Goal: Task Accomplishment & Management: Use online tool/utility

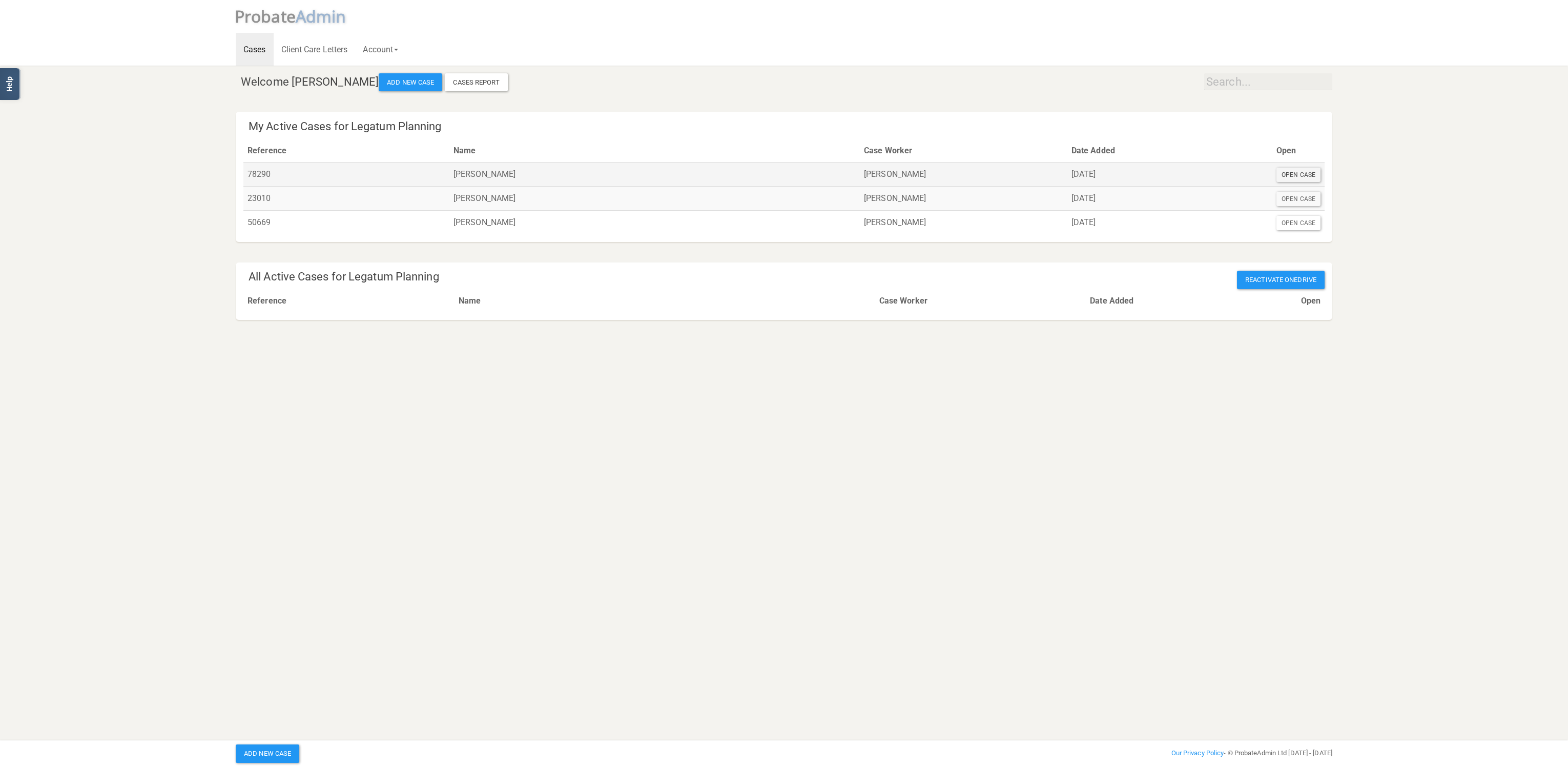
click at [1296, 174] on div "Open Case" at bounding box center [1298, 174] width 44 height 15
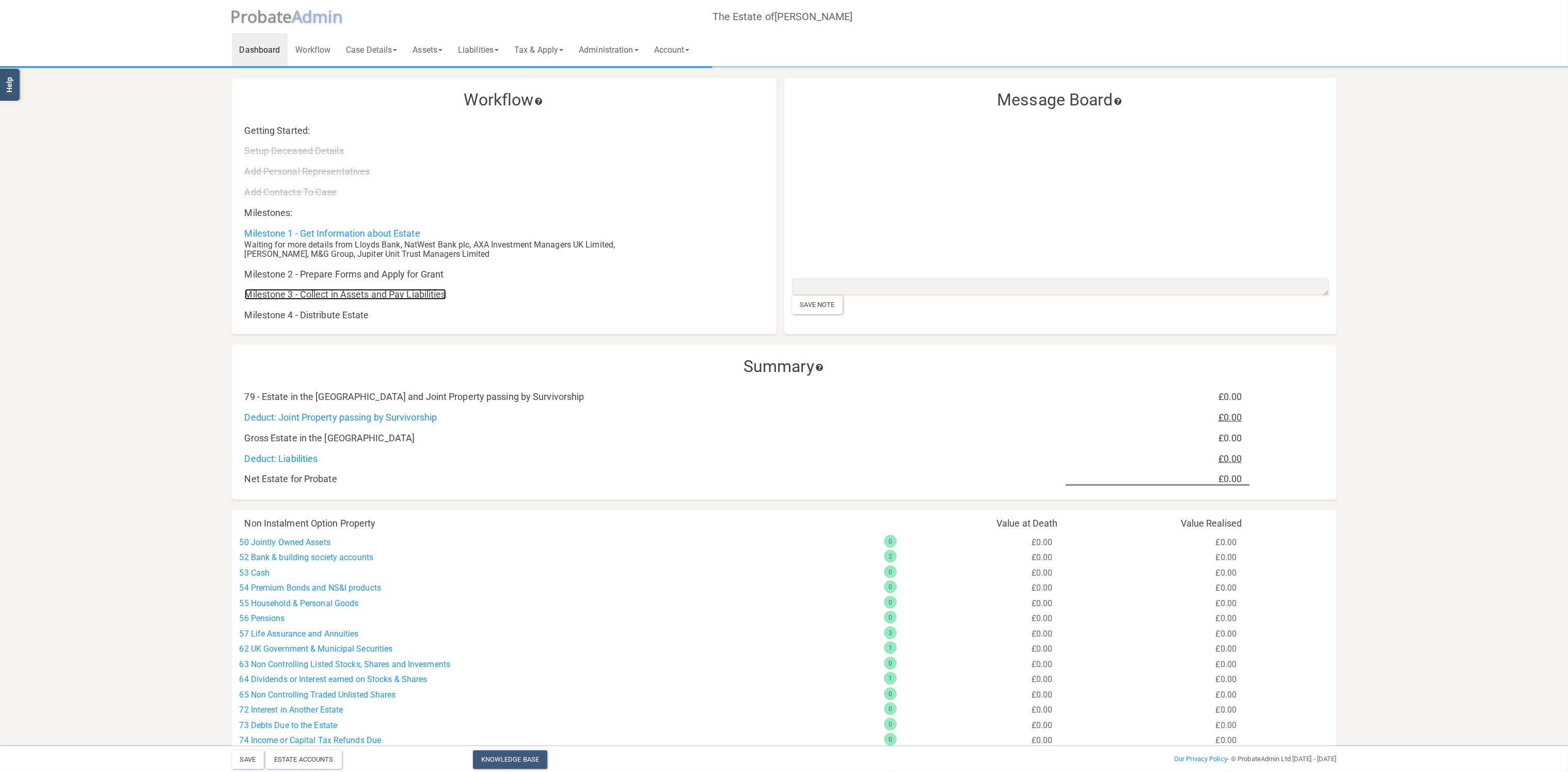
click at [366, 297] on link "Milestone 3 - Collect in Assets and Pay Liabilities" at bounding box center [346, 294] width 202 height 10
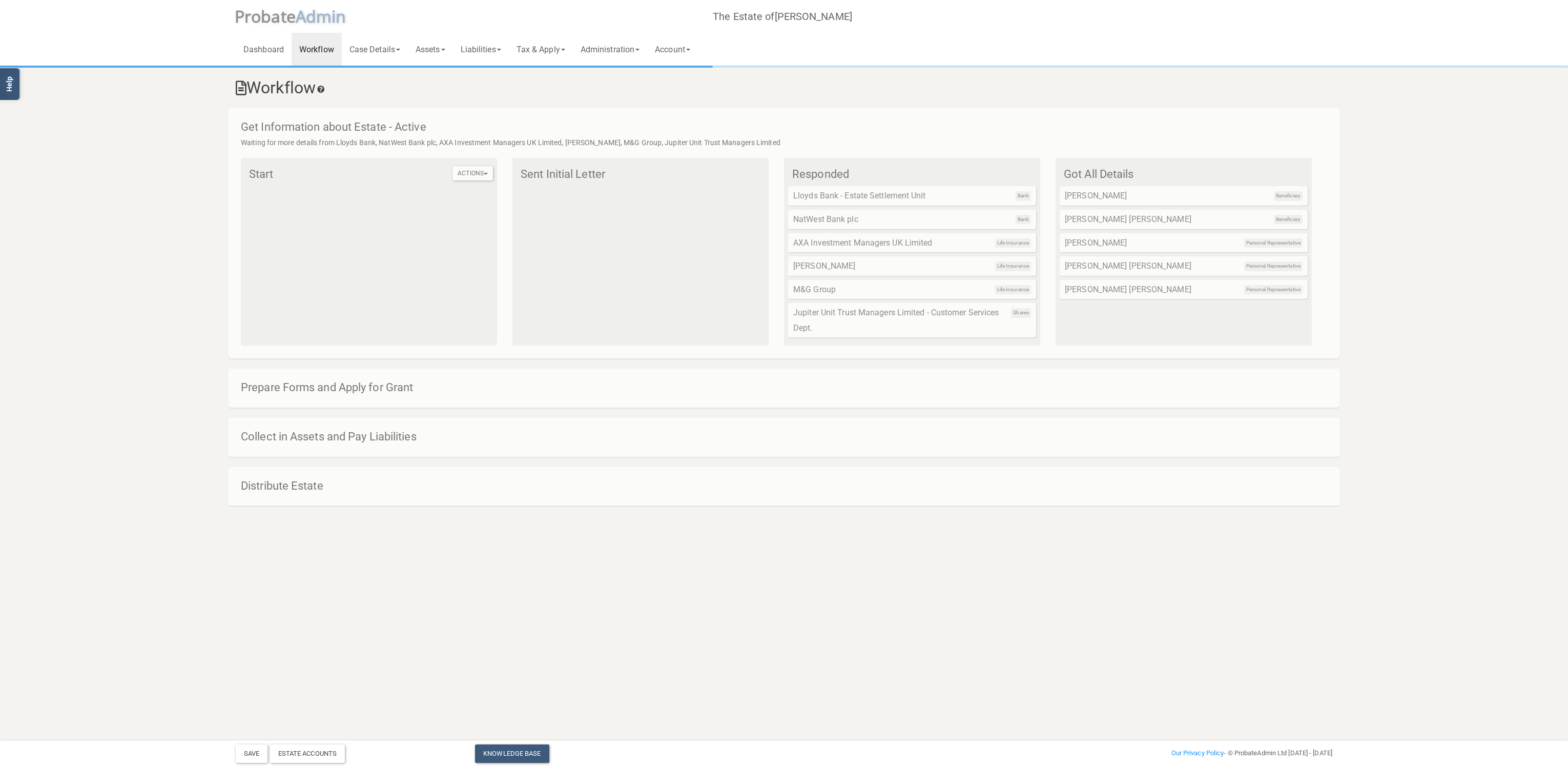
click at [388, 438] on h4 "Collect in Assets and Pay Liabilities" at bounding box center [789, 437] width 1096 height 13
click at [477, 49] on link "Liabilities" at bounding box center [481, 49] width 56 height 33
click at [263, 50] on link "Dashboard" at bounding box center [264, 49] width 56 height 33
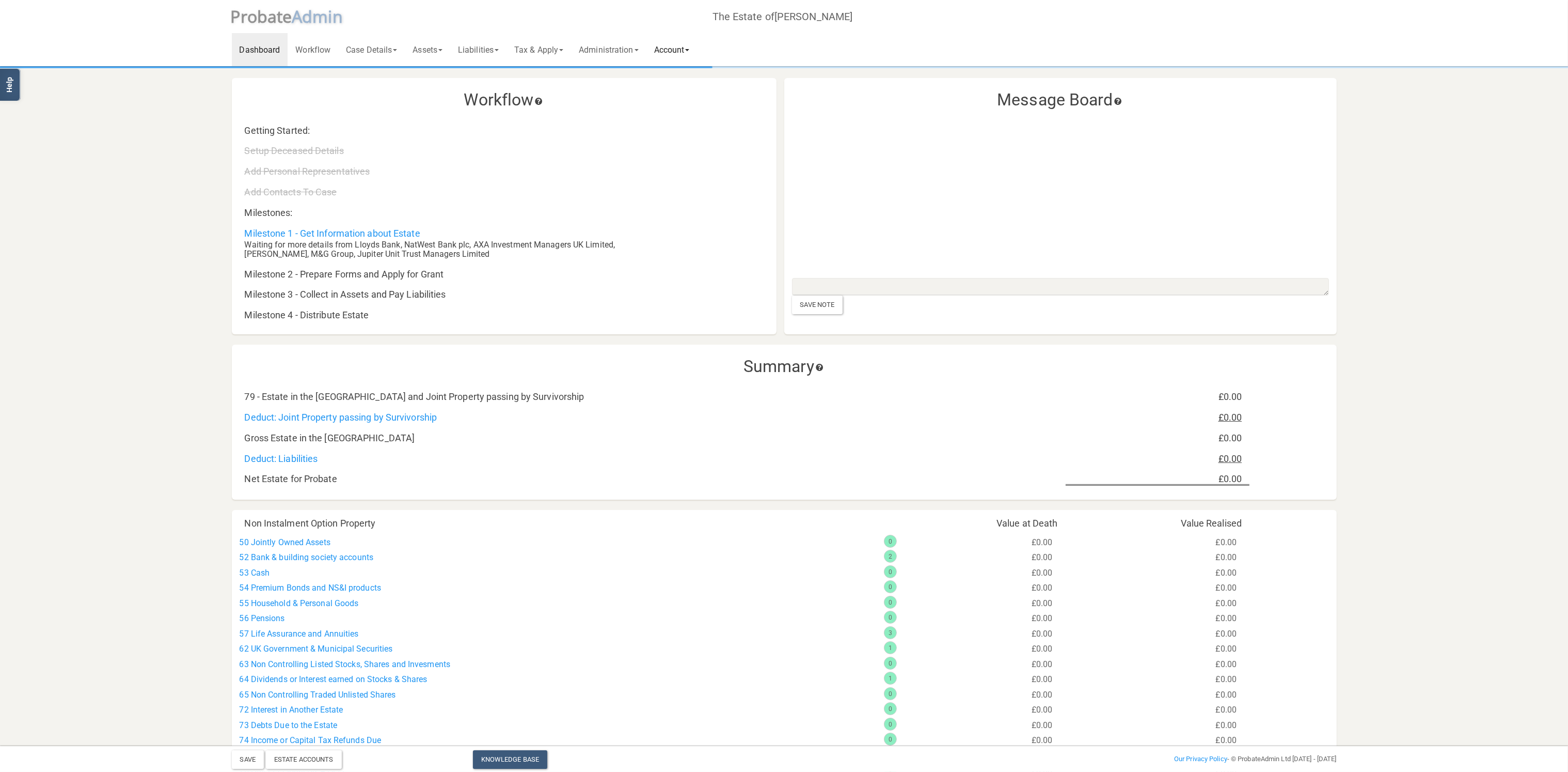
click at [690, 48] on link "Account" at bounding box center [672, 49] width 51 height 33
click at [621, 49] on link "Administration" at bounding box center [608, 49] width 75 height 33
click at [546, 48] on link "Tax & Apply" at bounding box center [539, 49] width 64 height 33
click at [494, 48] on link "Liabilities" at bounding box center [479, 49] width 56 height 33
click at [432, 48] on link "Assets" at bounding box center [428, 49] width 45 height 33
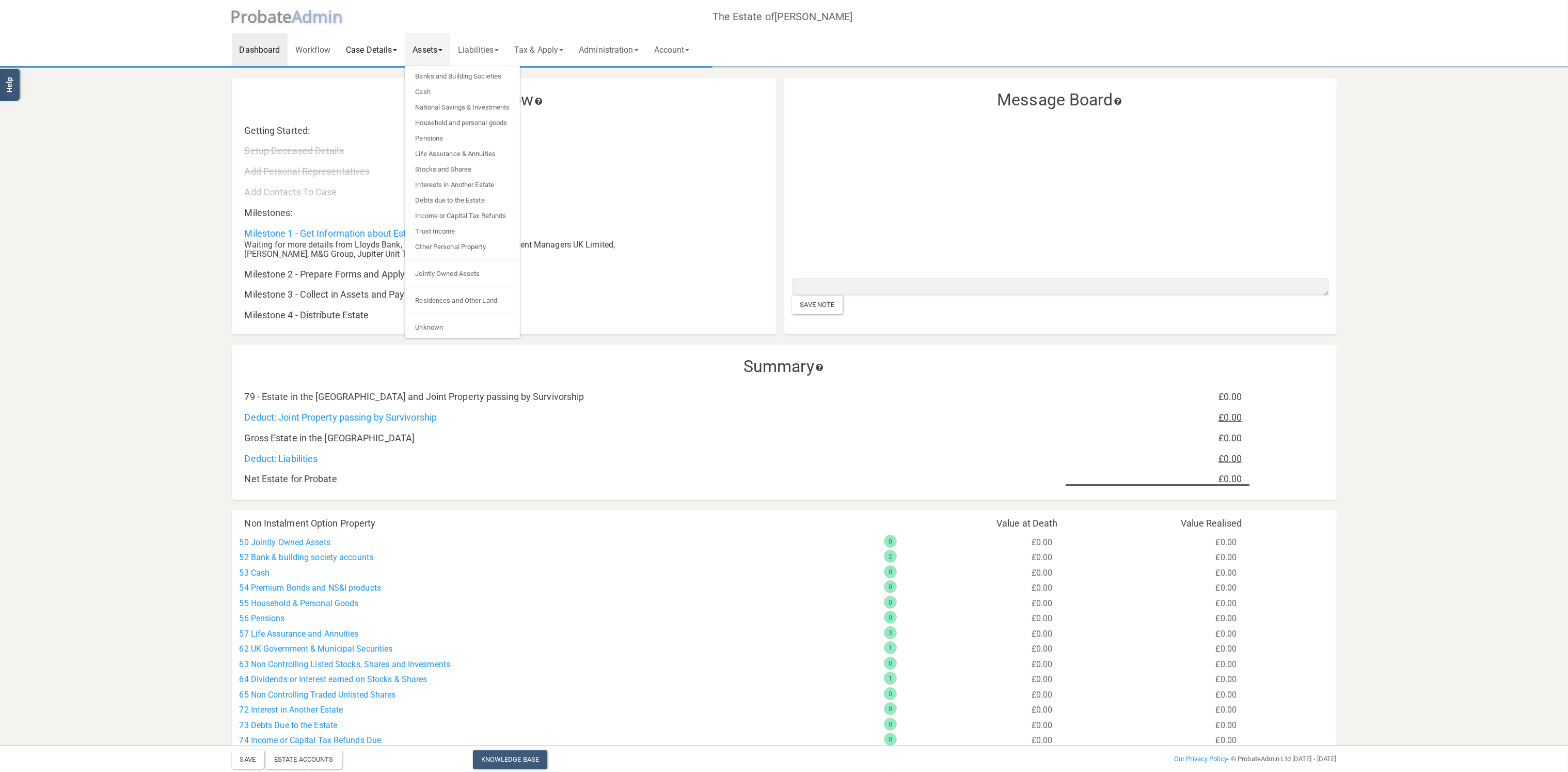
click at [385, 50] on link "Case Details" at bounding box center [371, 49] width 66 height 33
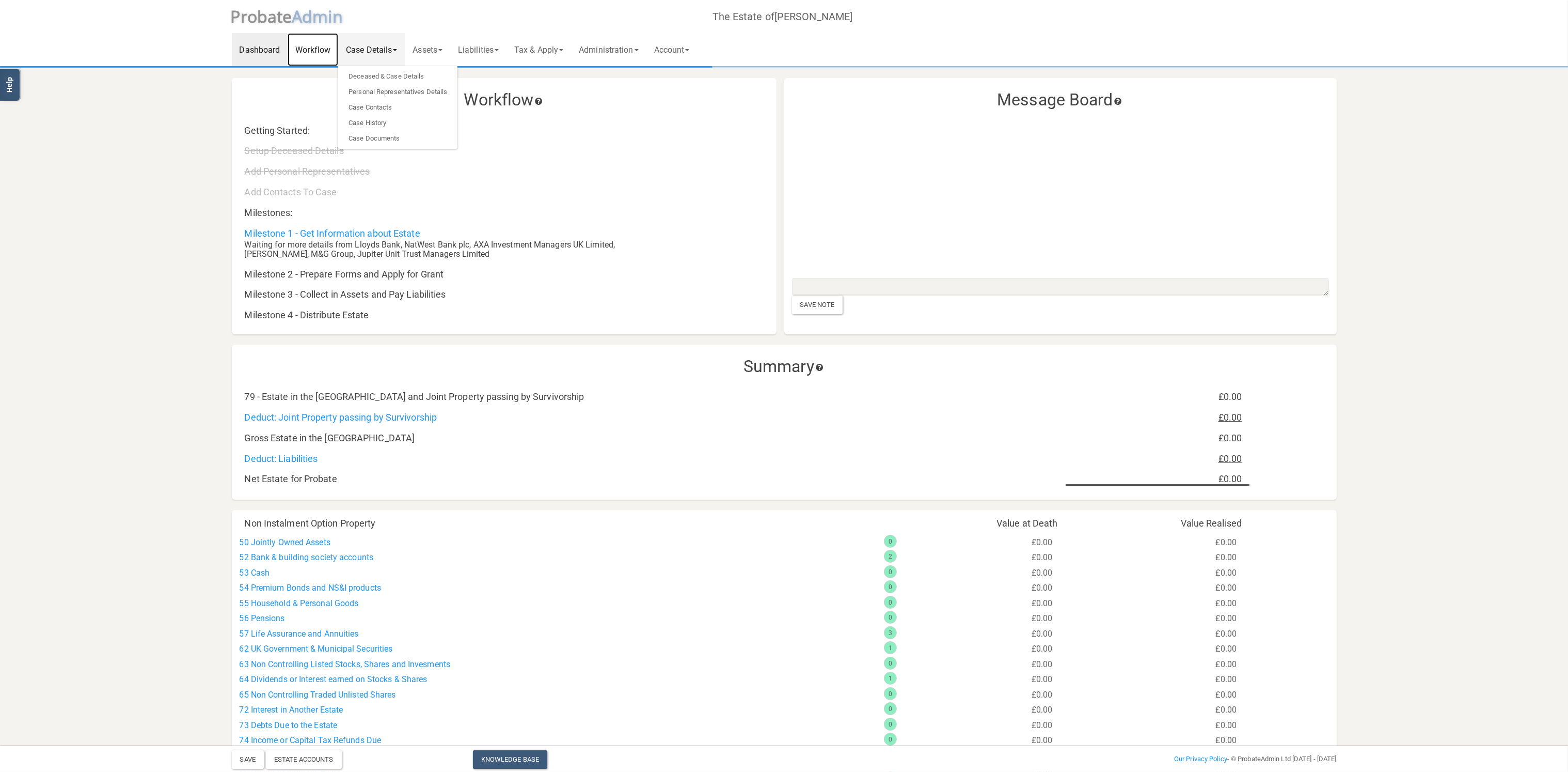
click at [316, 45] on link "Workflow" at bounding box center [313, 49] width 50 height 33
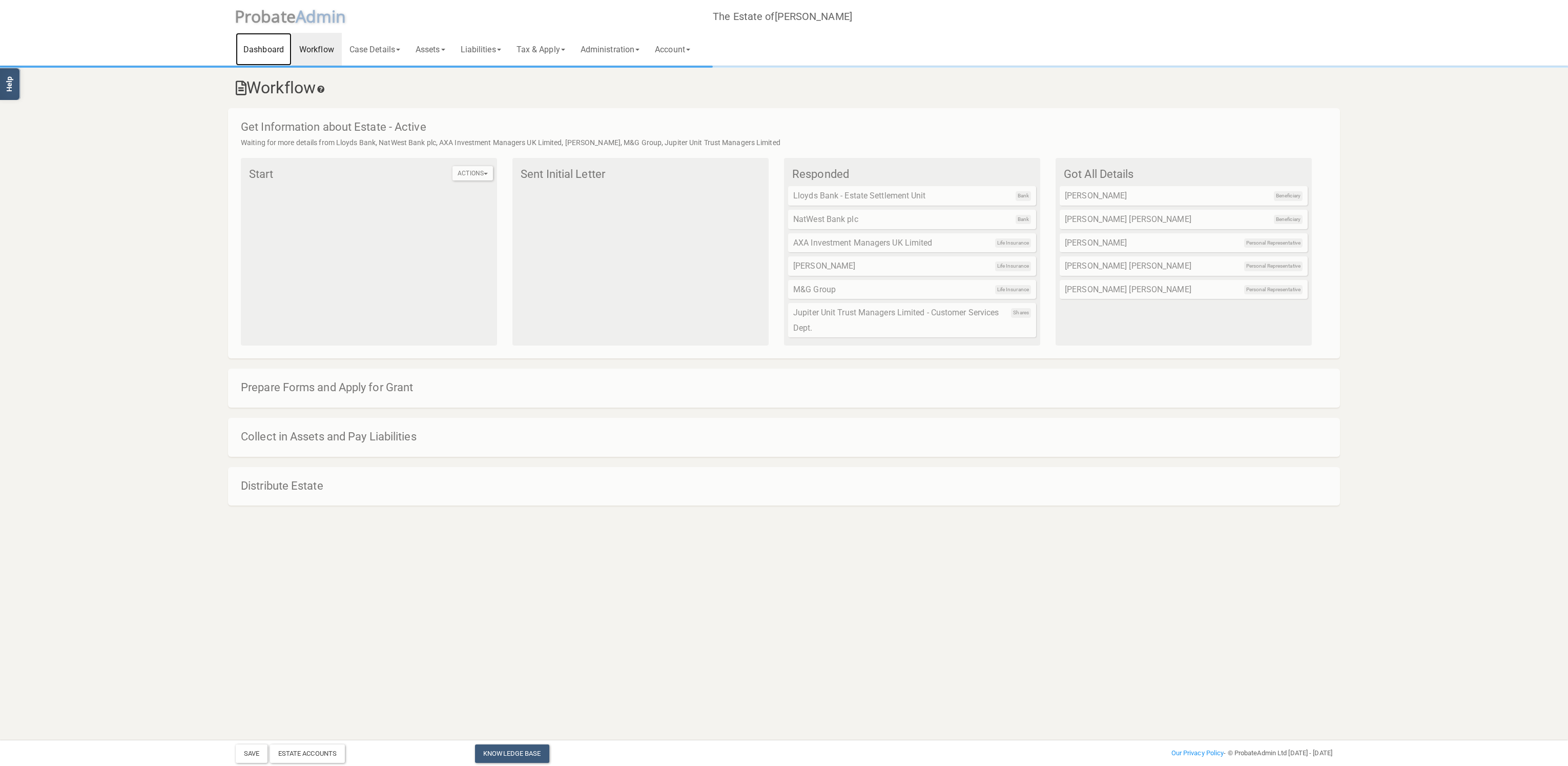
click at [267, 53] on link "Dashboard" at bounding box center [264, 49] width 56 height 33
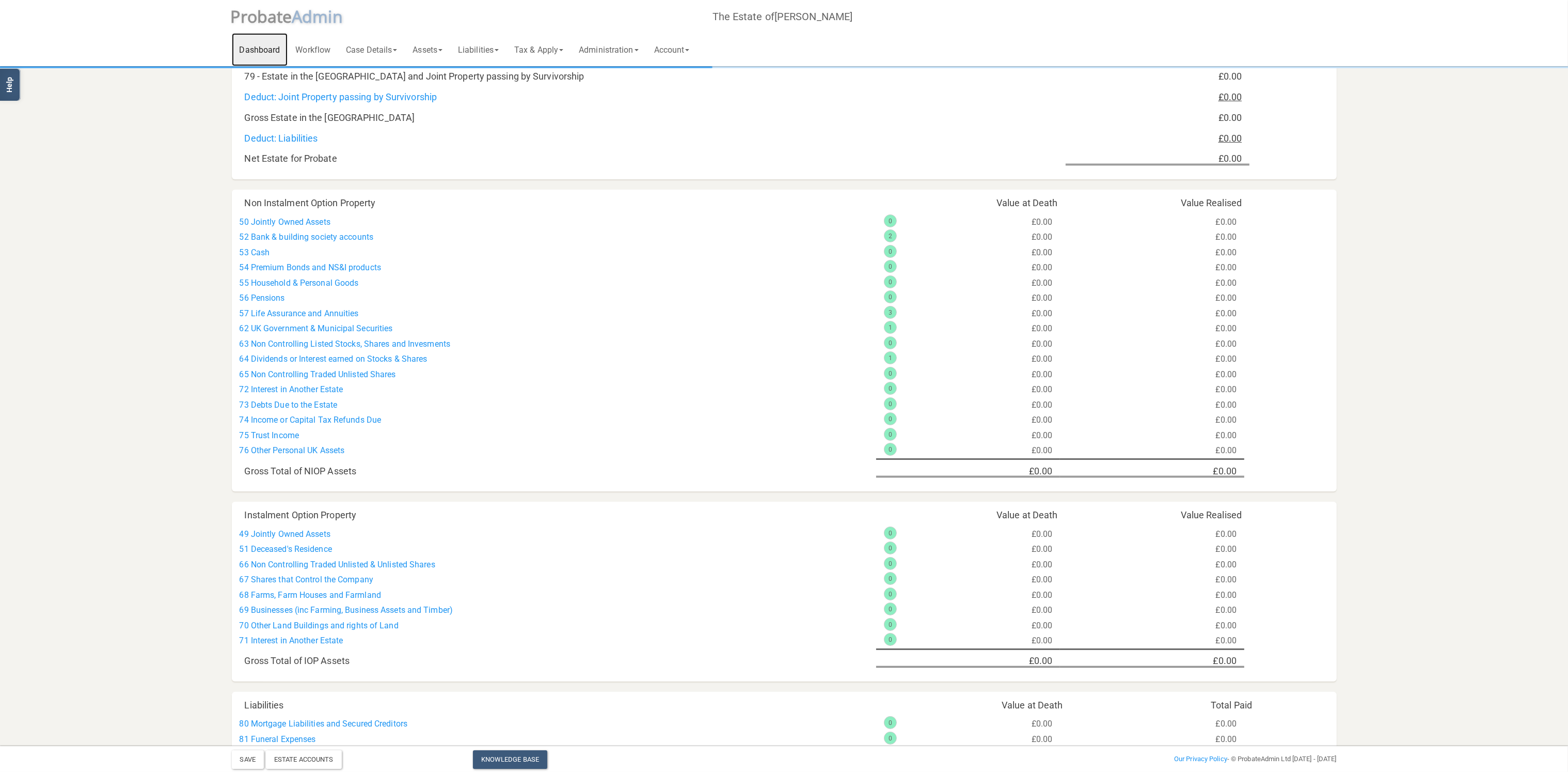
scroll to position [386, 0]
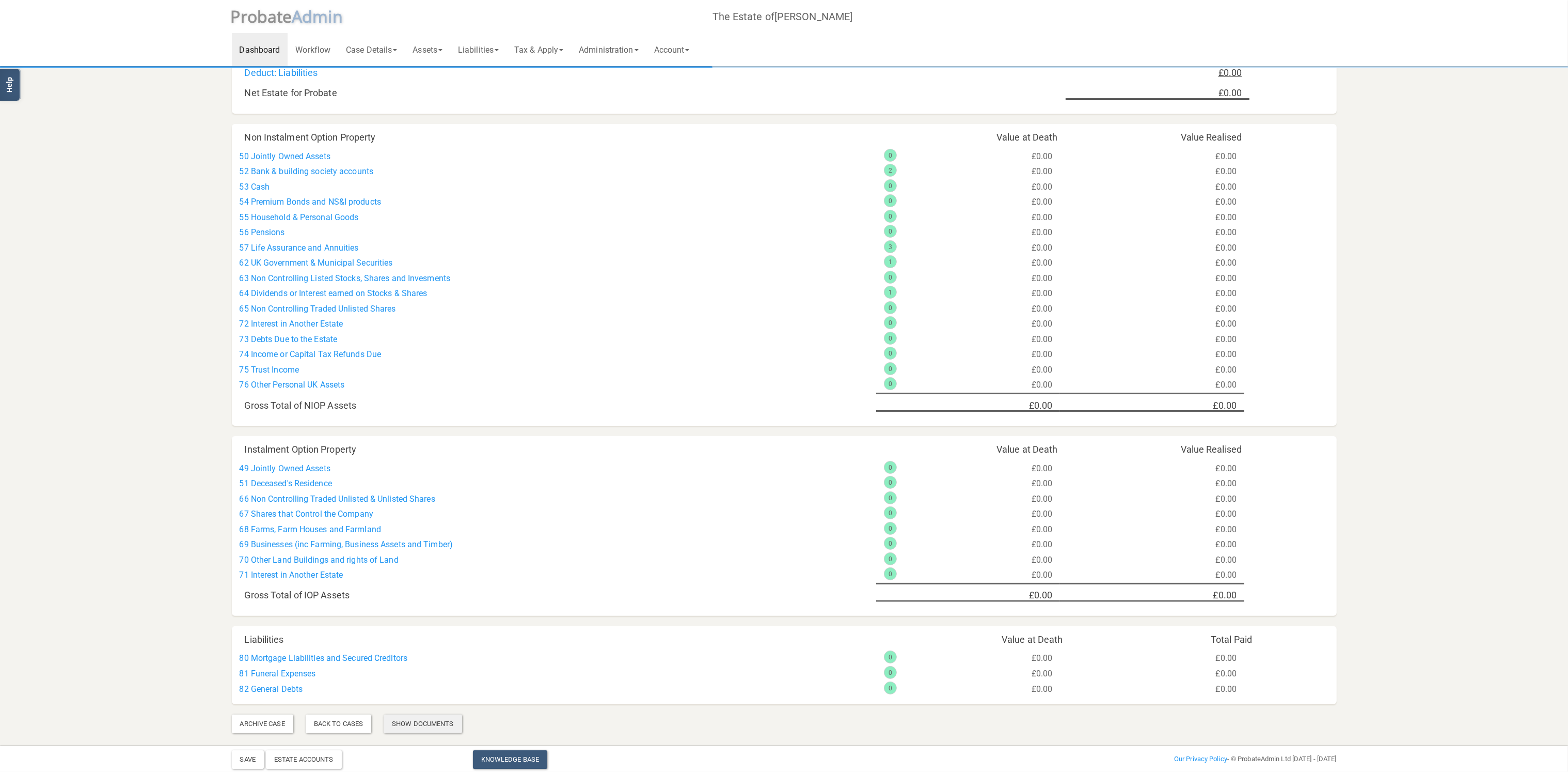
click at [436, 724] on div "Show Documents" at bounding box center [422, 724] width 78 height 19
click at [510, 758] on link "Knowledge Base" at bounding box center [510, 759] width 74 height 19
